Goal: Task Accomplishment & Management: Manage account settings

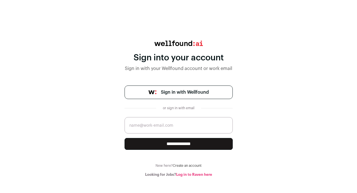
click at [192, 94] on span "Sign in with Wellfound" at bounding box center [185, 92] width 48 height 7
click at [141, 127] on input "email" at bounding box center [178, 125] width 108 height 16
type input "[EMAIL_ADDRESS][DOMAIN_NAME]"
click at [174, 147] on input "**********" at bounding box center [178, 144] width 108 height 12
